Goal: Task Accomplishment & Management: Complete application form

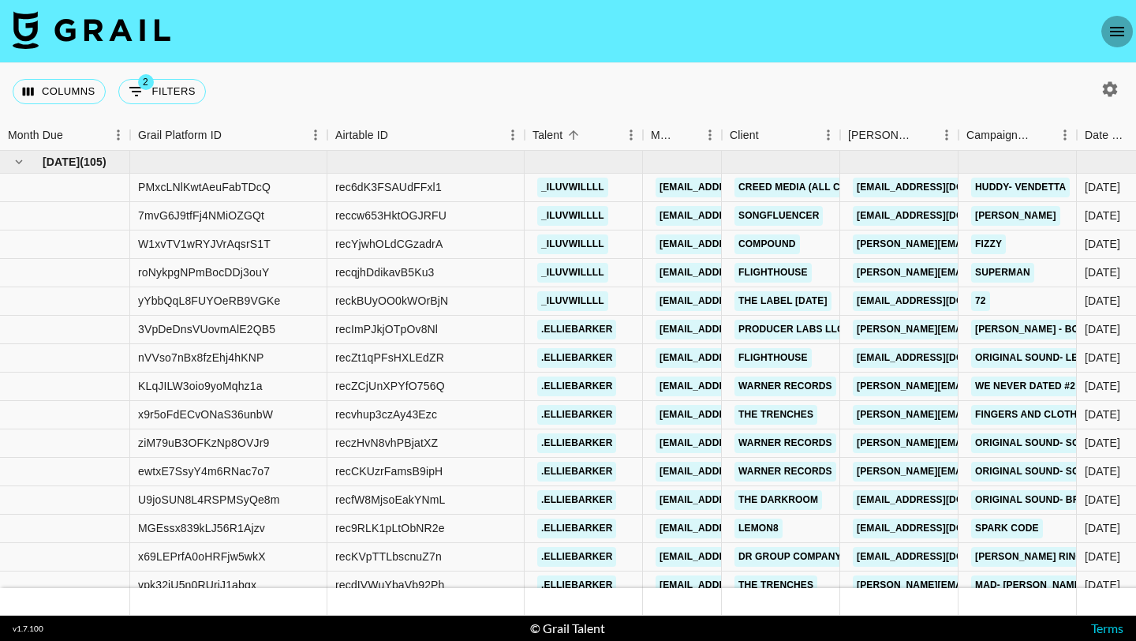
click at [1106, 37] on button "open drawer" at bounding box center [1118, 32] width 32 height 32
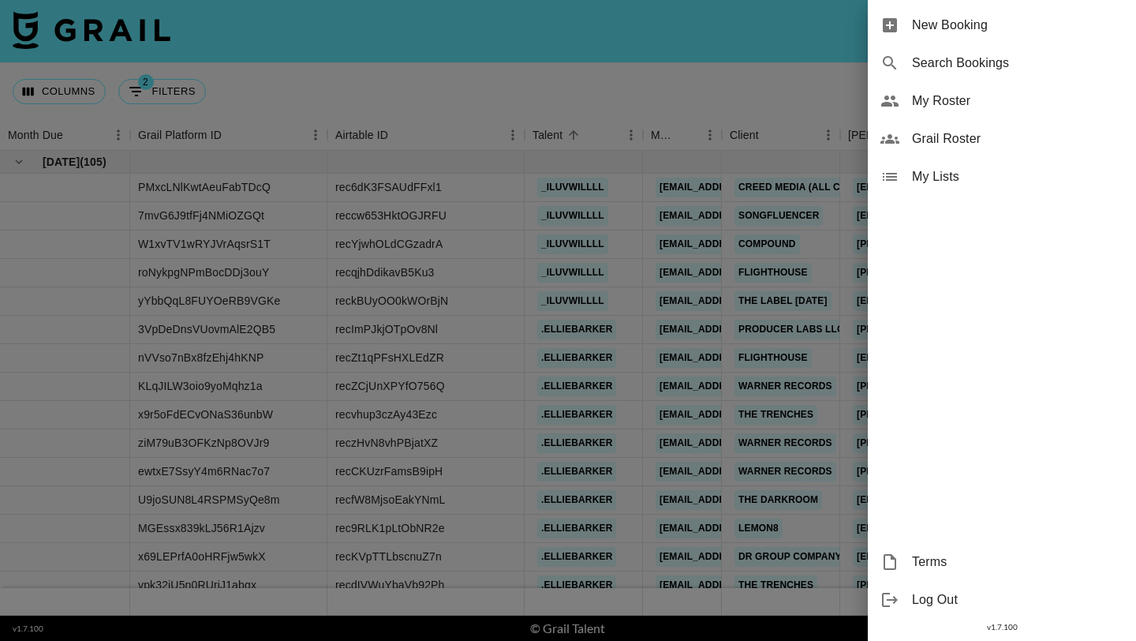
click at [1062, 41] on div "New Booking" at bounding box center [1002, 25] width 268 height 38
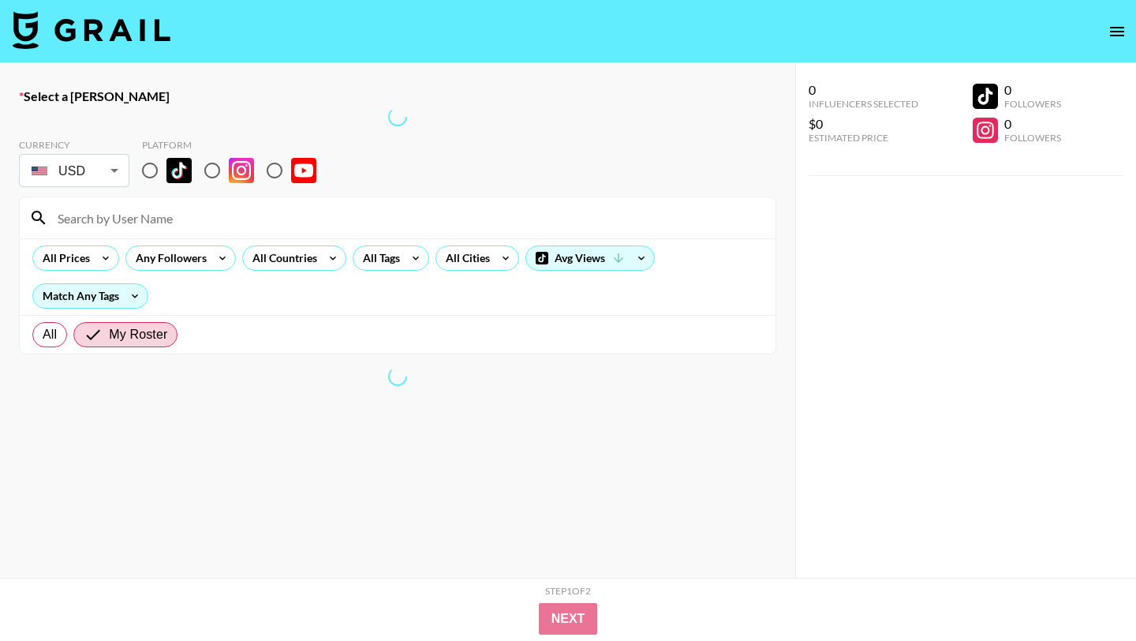
click at [153, 166] on input "radio" at bounding box center [149, 170] width 33 height 33
radio input "true"
click at [190, 102] on label "Select a Booker" at bounding box center [398, 96] width 758 height 16
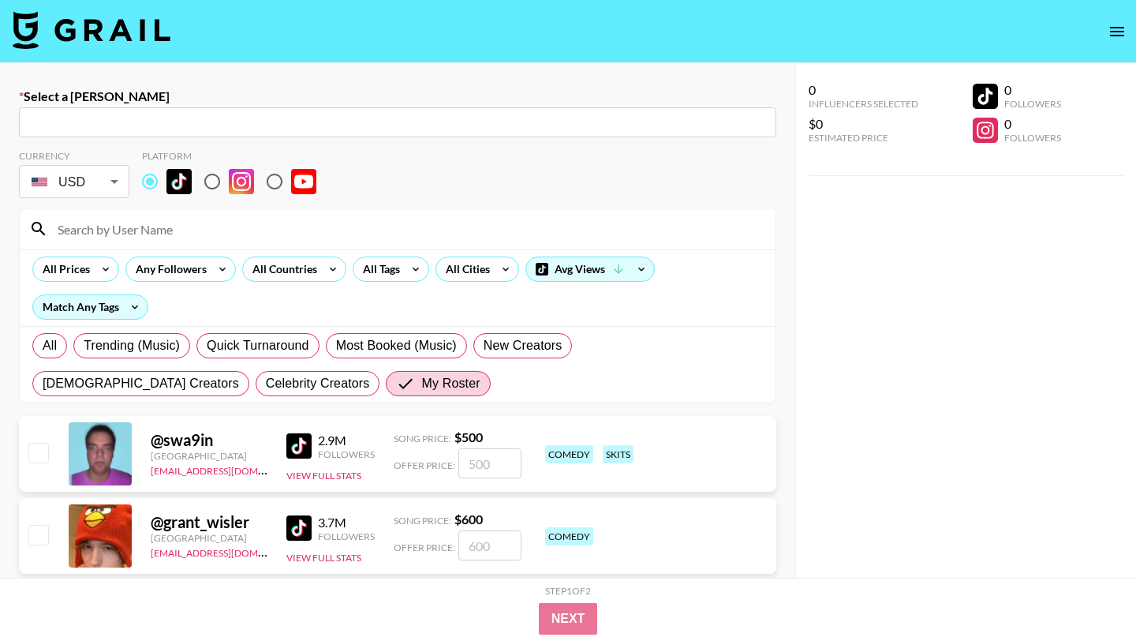
click at [211, 120] on input "text" at bounding box center [397, 123] width 739 height 18
paste input "marketing@boomrecords.co"
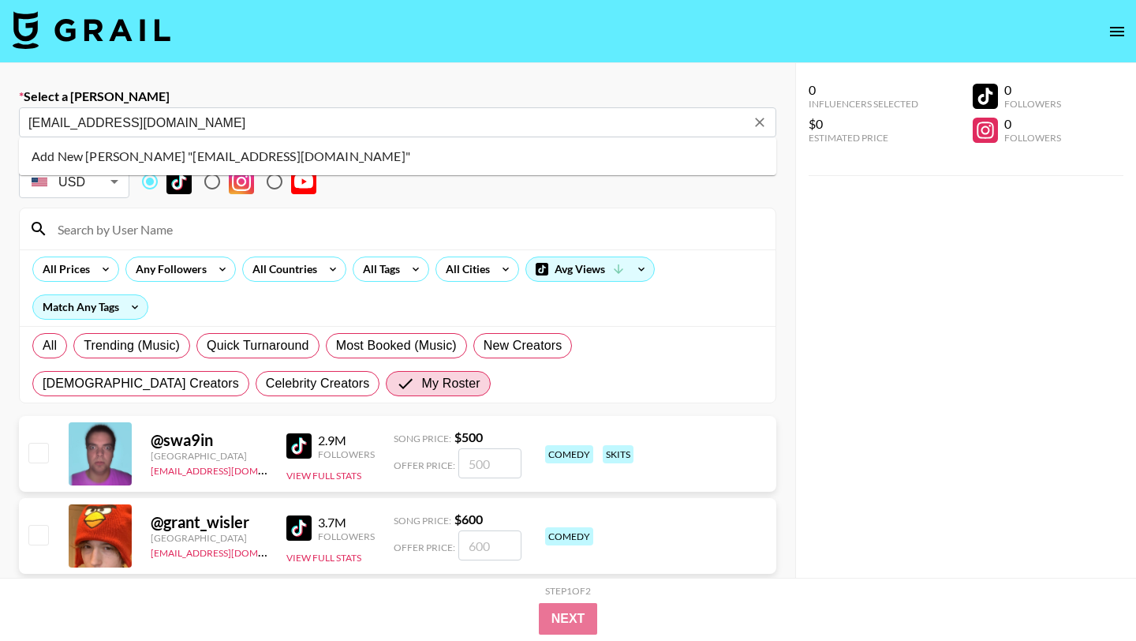
click at [182, 158] on li "Add New Booker "marketing@boomrecords.co"" at bounding box center [398, 156] width 758 height 25
type input "Add New Booker "marketing@boomrecords.co""
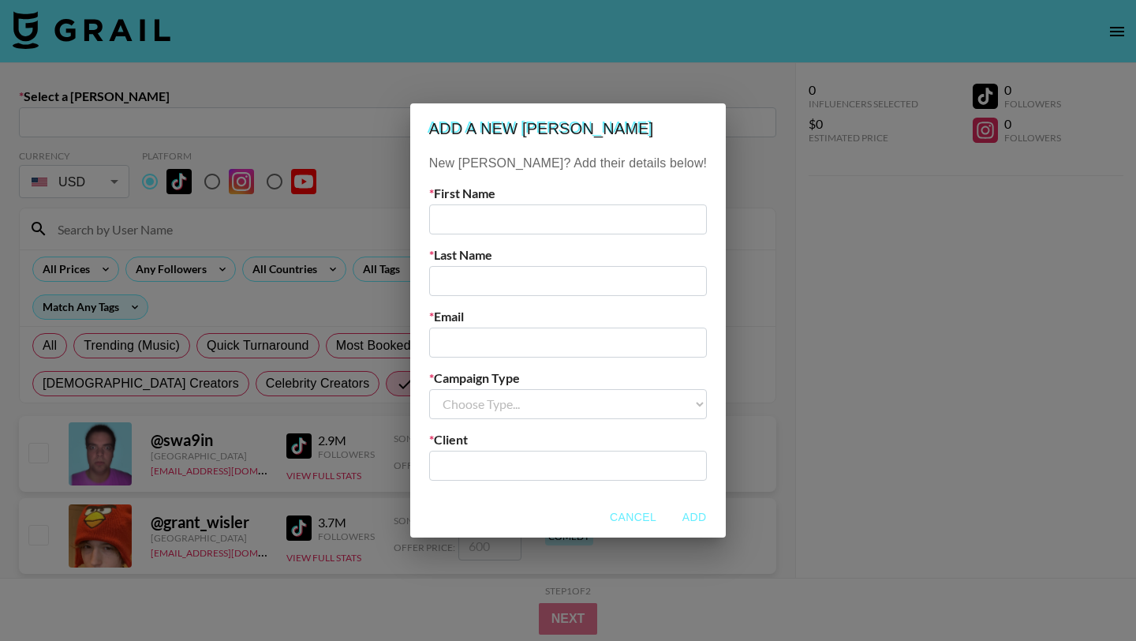
click at [560, 213] on input "text" at bounding box center [568, 219] width 278 height 30
type input "Boom"
click at [526, 288] on input "text" at bounding box center [568, 281] width 278 height 30
type input "Records"
click at [529, 338] on input "email" at bounding box center [568, 343] width 278 height 30
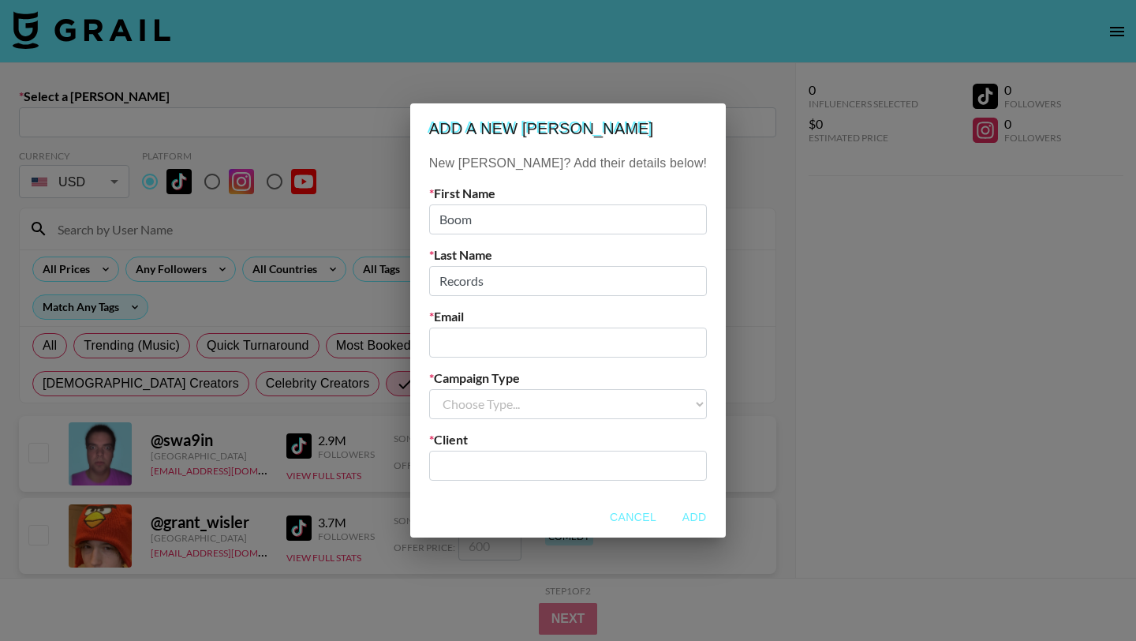
paste input "marketing@boomrecords.co"
type input "marketing@boomrecords.co"
click at [533, 410] on select "Choose Type... Song Promos Brand Promos" at bounding box center [568, 404] width 278 height 30
select select "Song"
click at [461, 389] on select "Choose Type... Song Promos Brand Promos" at bounding box center [568, 404] width 278 height 30
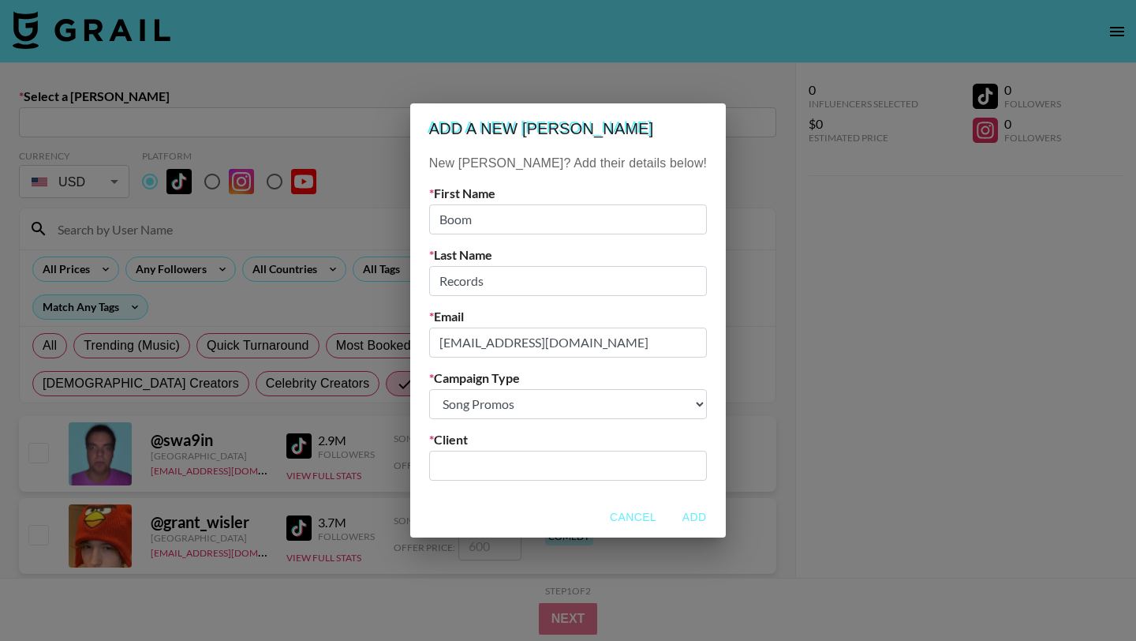
click at [539, 470] on input "text" at bounding box center [568, 465] width 259 height 18
click at [585, 508] on li "Add New Client: "boom records"" at bounding box center [568, 499] width 213 height 25
type input "boom records"
click at [669, 516] on button "Add" at bounding box center [694, 517] width 51 height 29
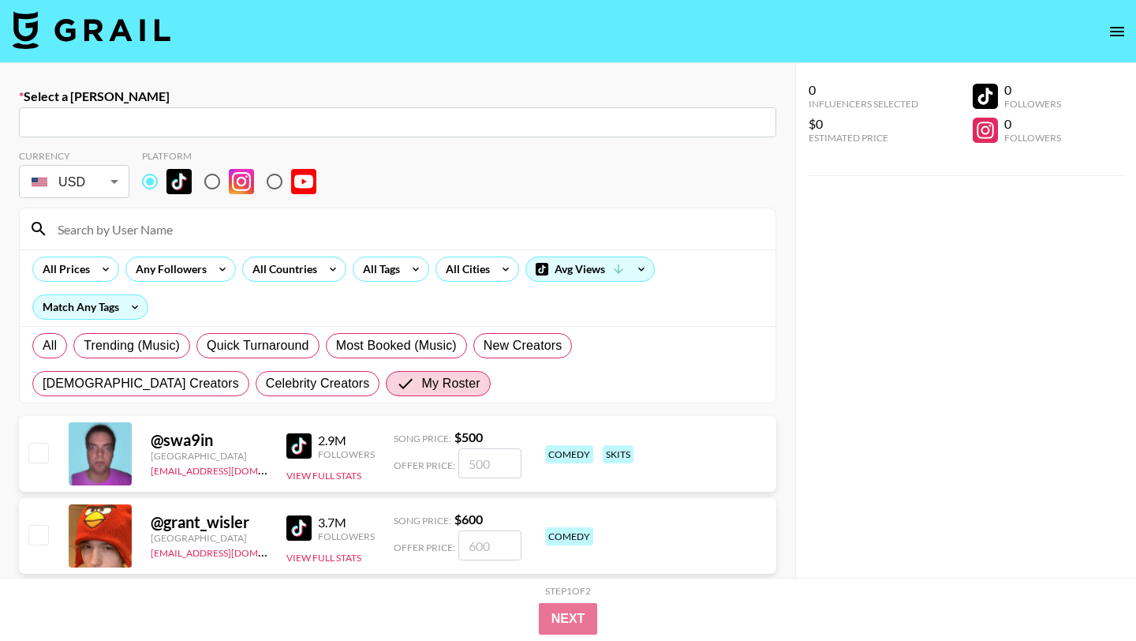
click at [175, 228] on input at bounding box center [407, 228] width 718 height 25
type input "marketing@boomrecords.co: Boom Records -- boom records -- 87z4IORJ7uM359P9eWYEa…"
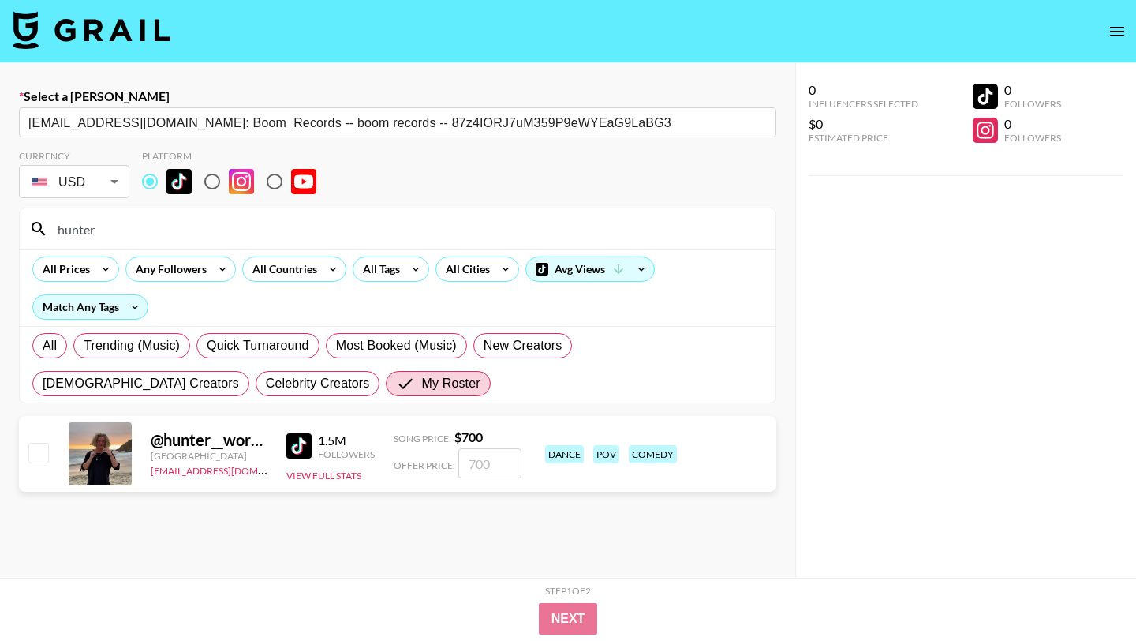
type input "hunter"
click at [44, 467] on div "@ hunter__workman United States max@grail-talent.com 1.5M Followers View Full S…" at bounding box center [398, 454] width 758 height 76
click at [43, 450] on input "checkbox" at bounding box center [37, 452] width 19 height 19
checkbox input "true"
type input "700"
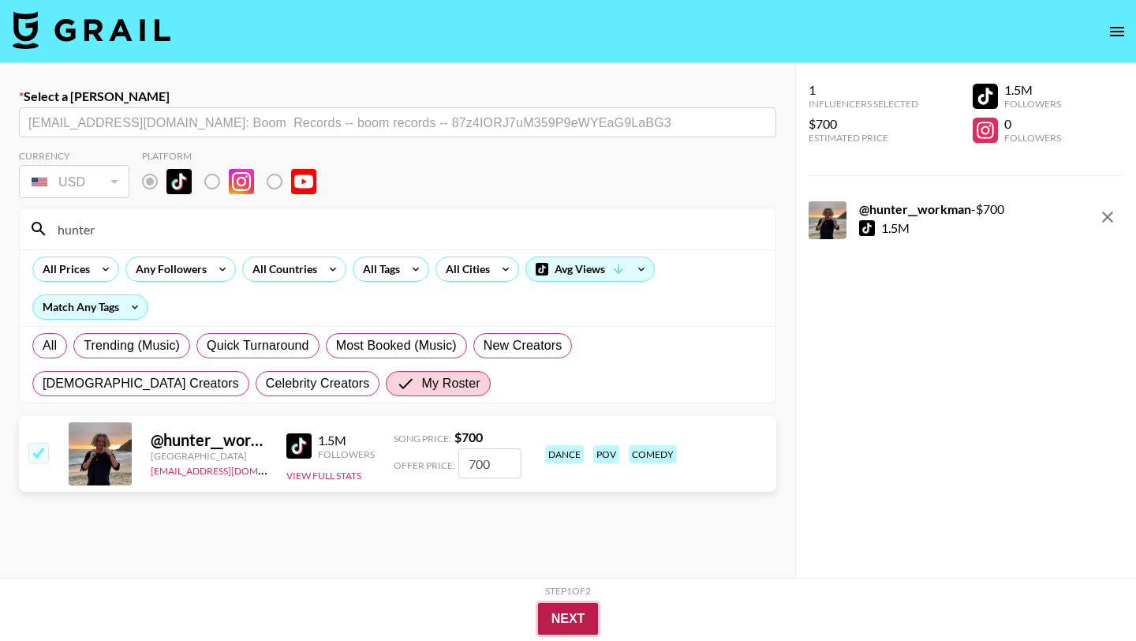
click at [566, 619] on button "Next" at bounding box center [568, 619] width 61 height 32
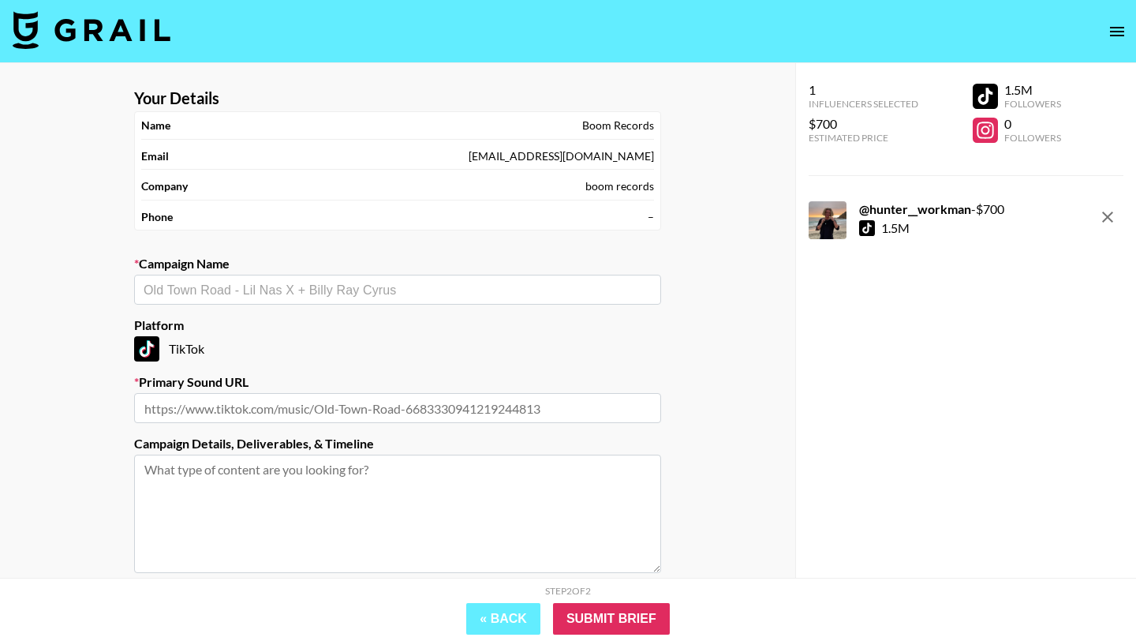
click at [344, 289] on input "text" at bounding box center [398, 290] width 508 height 18
click at [507, 318] on li "Add New Campaign: "UP DOWN"" at bounding box center [397, 323] width 527 height 25
type input "UP DOWN"
click at [545, 429] on section "Your Details Name Boom Records Email marketing@boomrecords.co Company boom reco…" at bounding box center [398, 376] width 552 height 600
click at [555, 410] on input "text" at bounding box center [397, 408] width 527 height 30
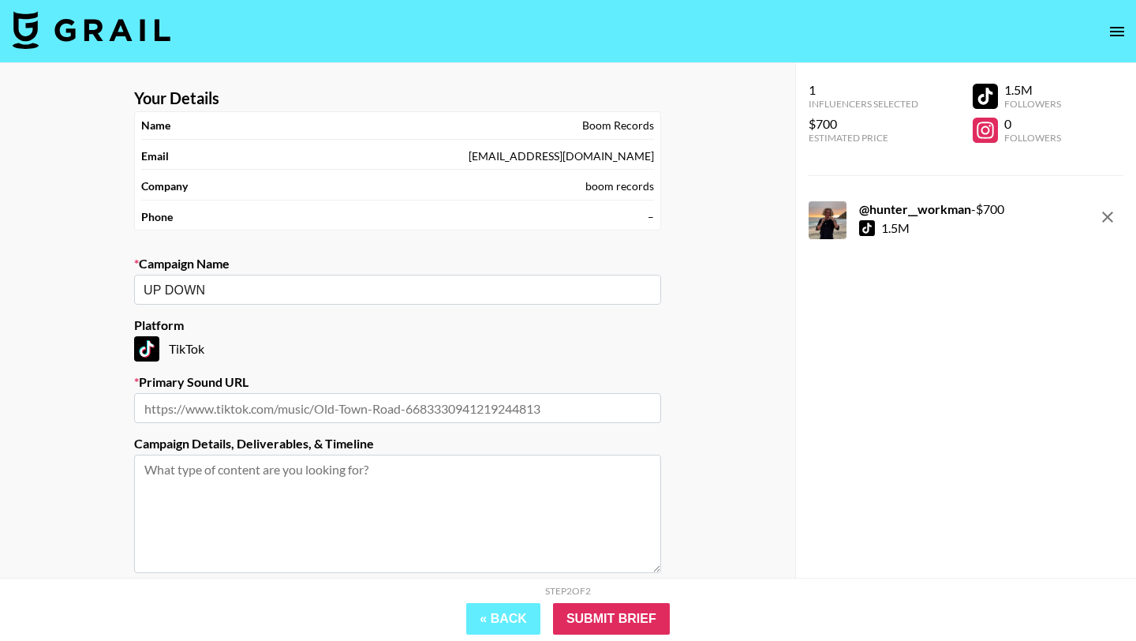
paste input "https://www.tiktok.com/music/UP-DOWN-bradeazy-7531814991880588087?lang=en"
type input "https://www.tiktok.com/music/UP-DOWN-bradeazy-7531814991880588087?lang=en"
click at [626, 630] on input "Submit Brief" at bounding box center [611, 619] width 117 height 32
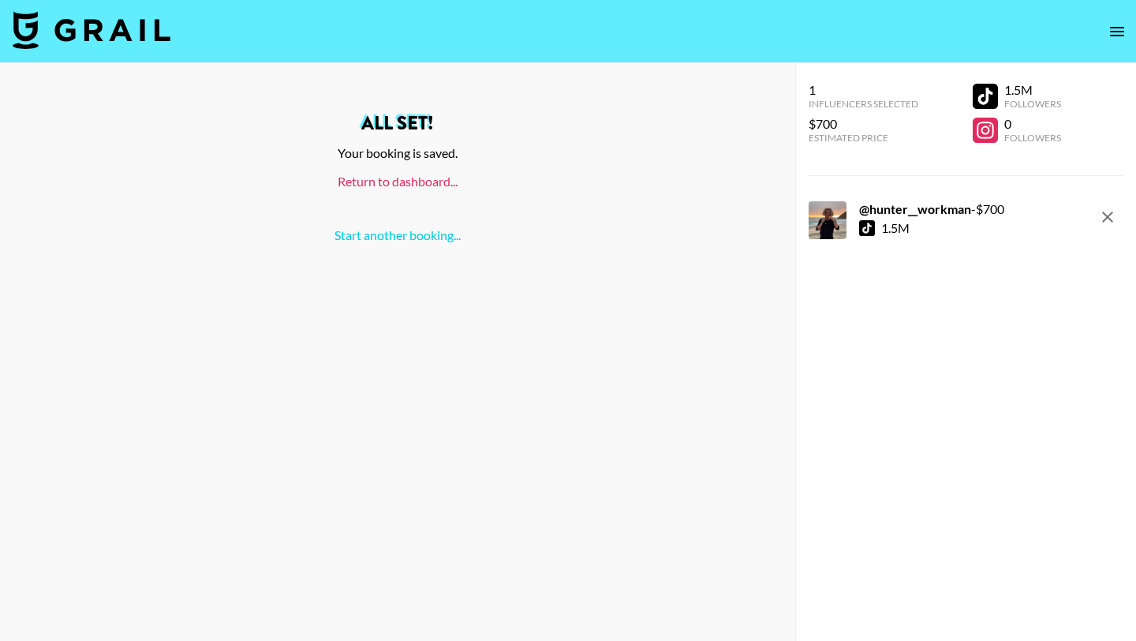
click at [397, 179] on link "Return to dashboard..." at bounding box center [398, 181] width 120 height 15
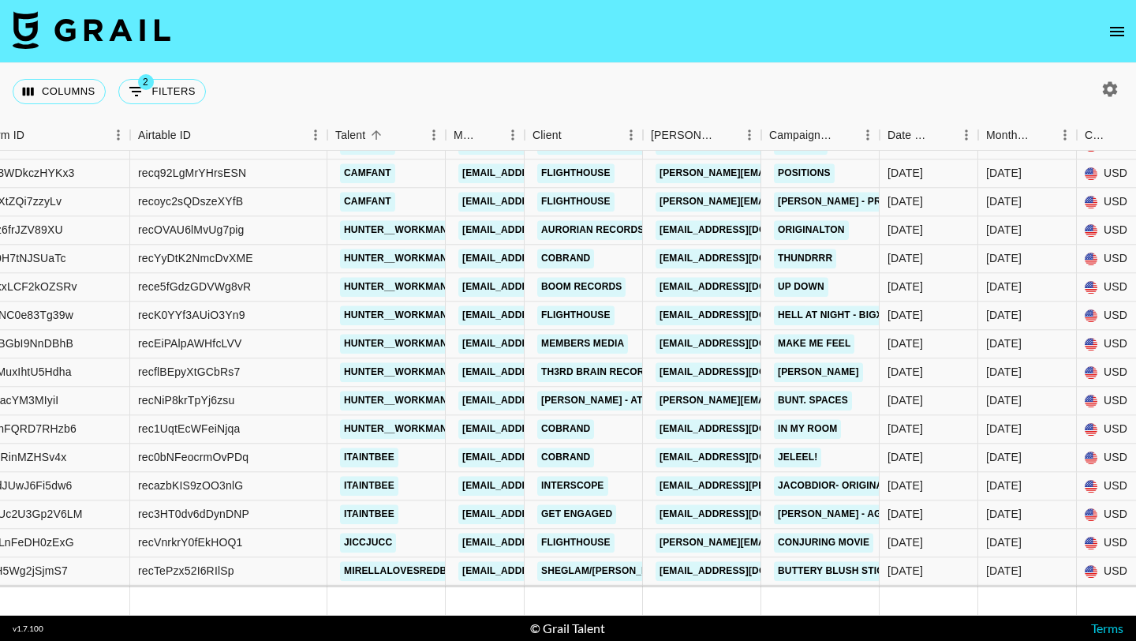
scroll to position [9633, 197]
click at [920, 274] on div "[DATE]" at bounding box center [929, 288] width 99 height 28
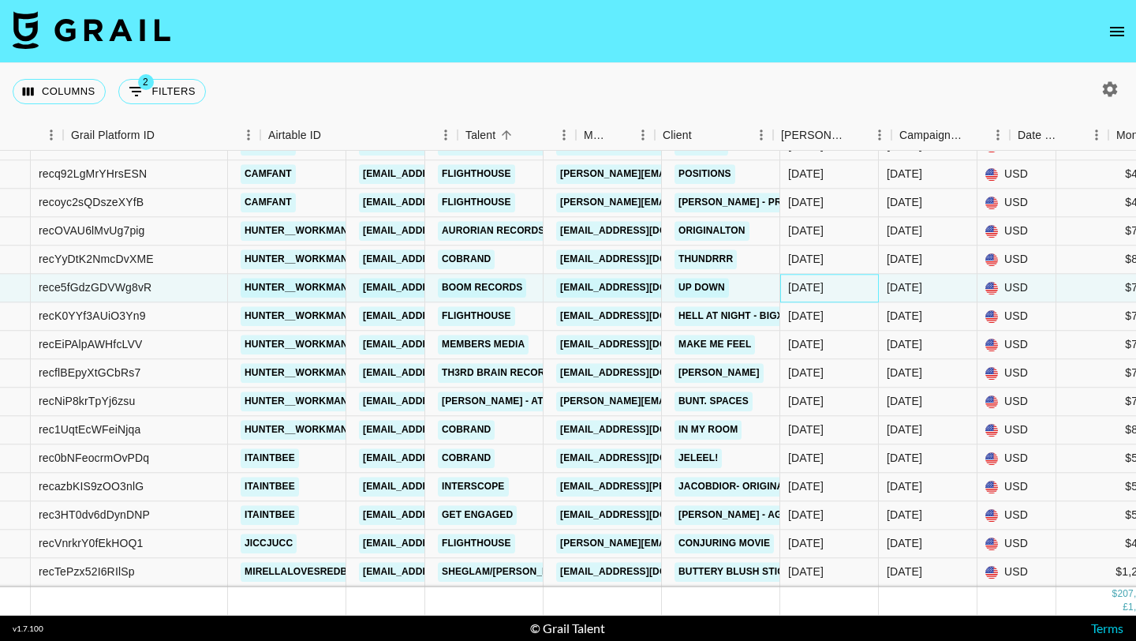
scroll to position [9633, 67]
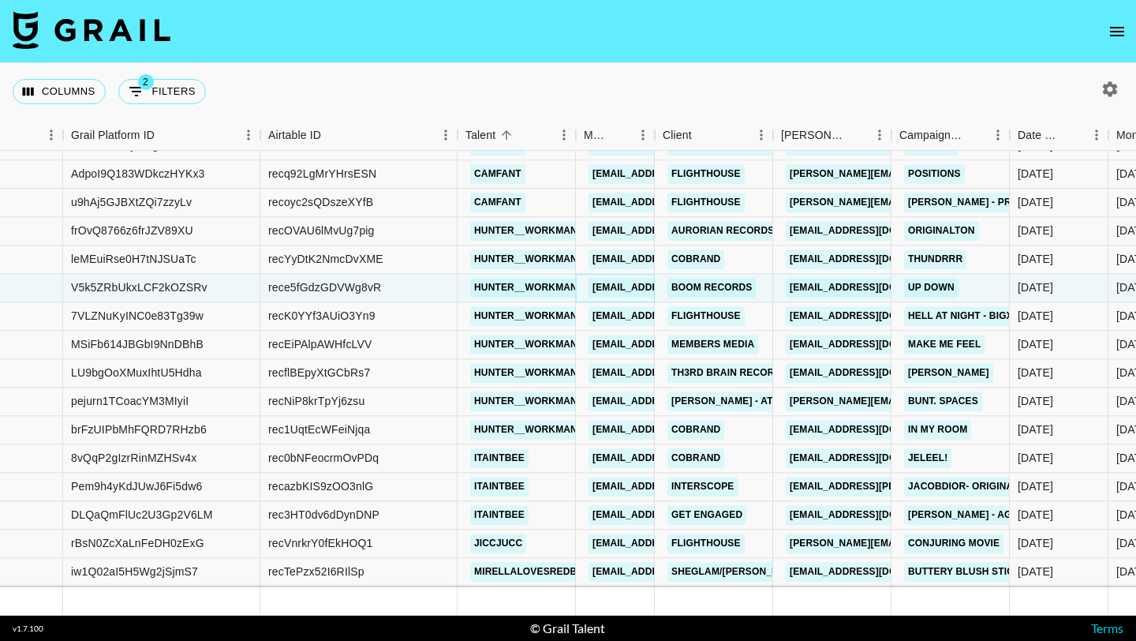
click at [626, 291] on link "max@grail-talent.com" at bounding box center [677, 288] width 177 height 20
click at [728, 285] on link "boom records" at bounding box center [712, 288] width 88 height 20
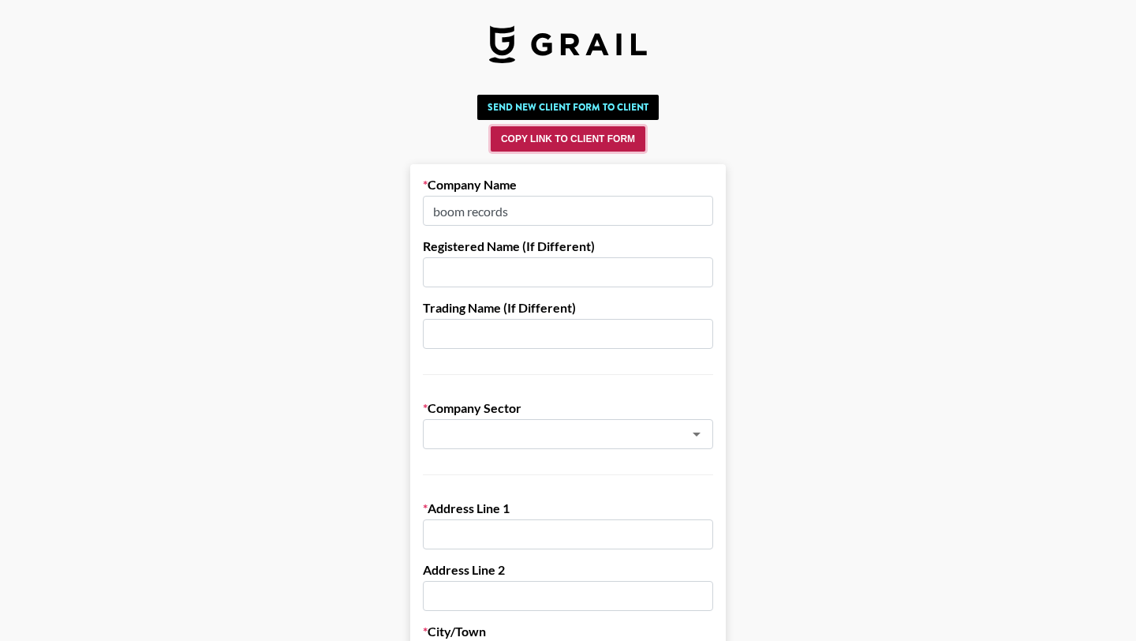
click at [563, 140] on button "Copy Link to Client Form" at bounding box center [568, 138] width 155 height 25
